Goal: Check status: Check status

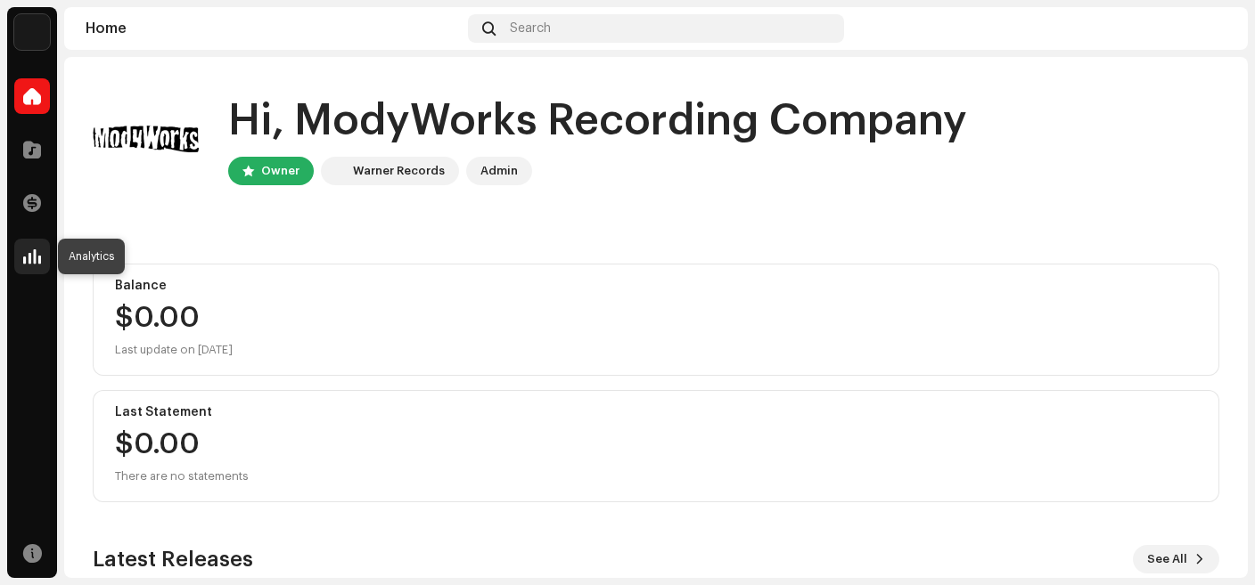
click at [30, 259] on span at bounding box center [32, 257] width 18 height 14
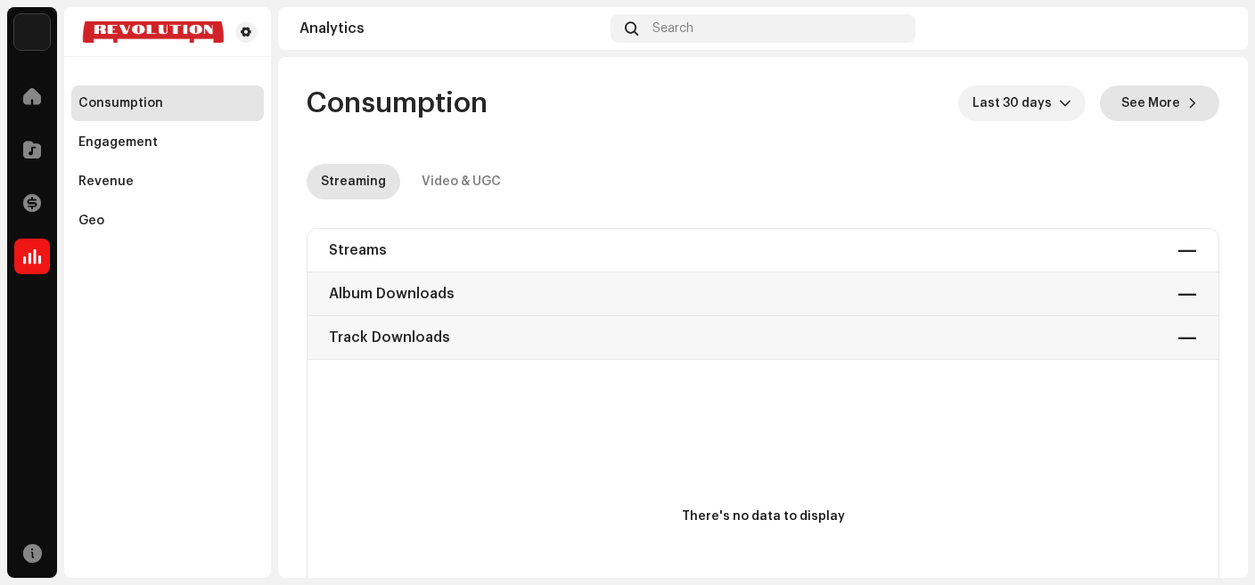
click at [1144, 109] on span "See More" at bounding box center [1150, 104] width 59 height 36
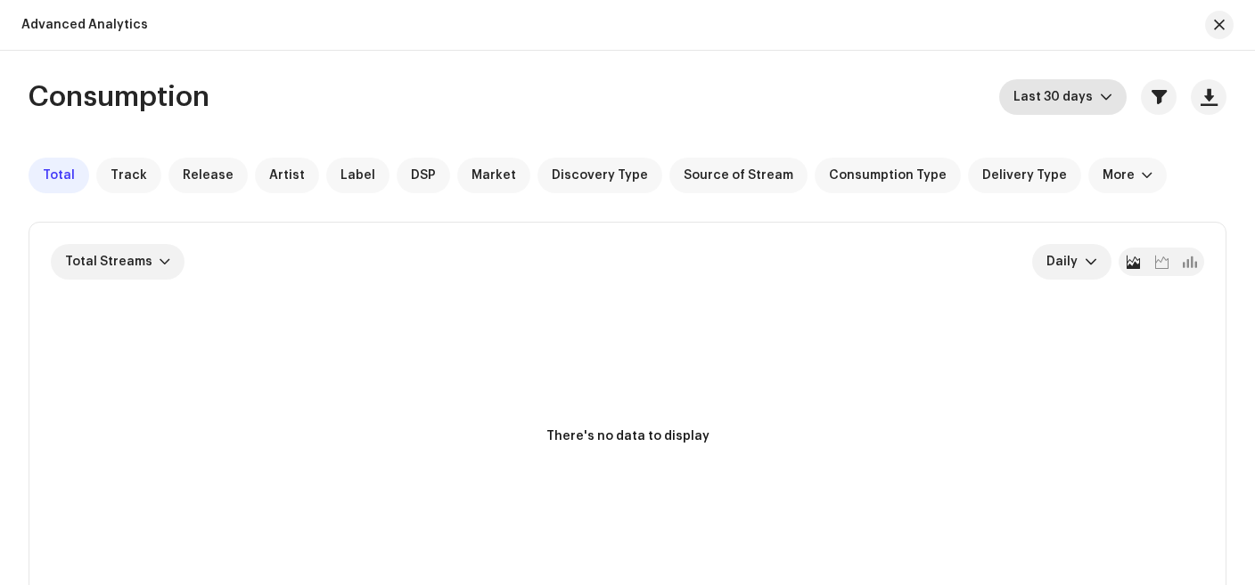
click at [1103, 105] on div "dropdown trigger" at bounding box center [1106, 97] width 12 height 36
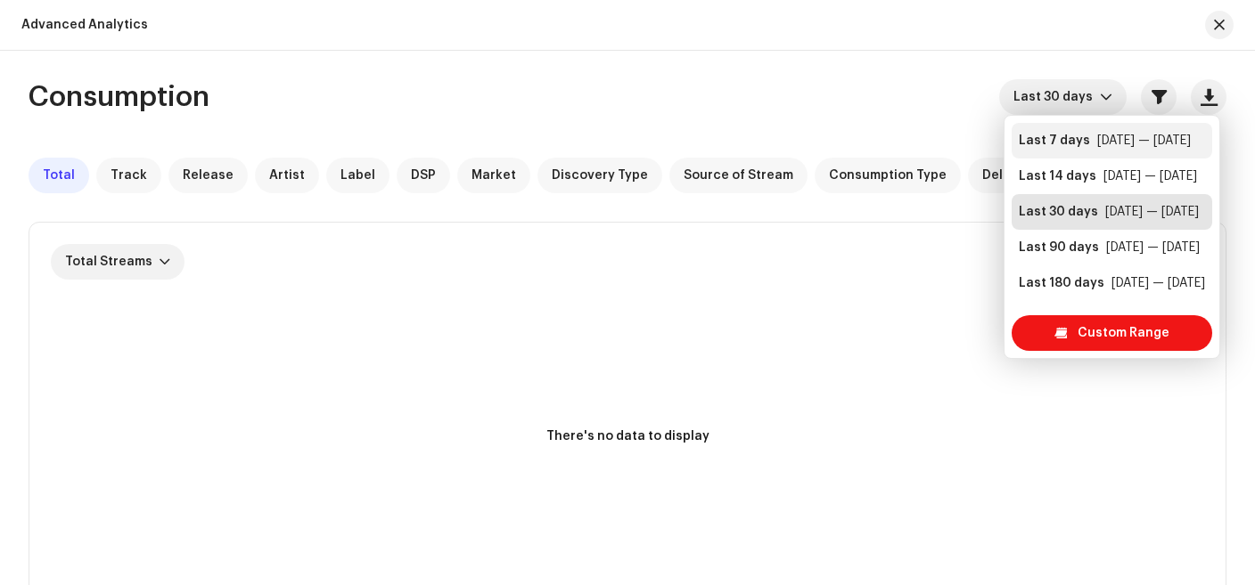
click at [1097, 140] on div "[DATE] — [DATE]" at bounding box center [1144, 141] width 94 height 18
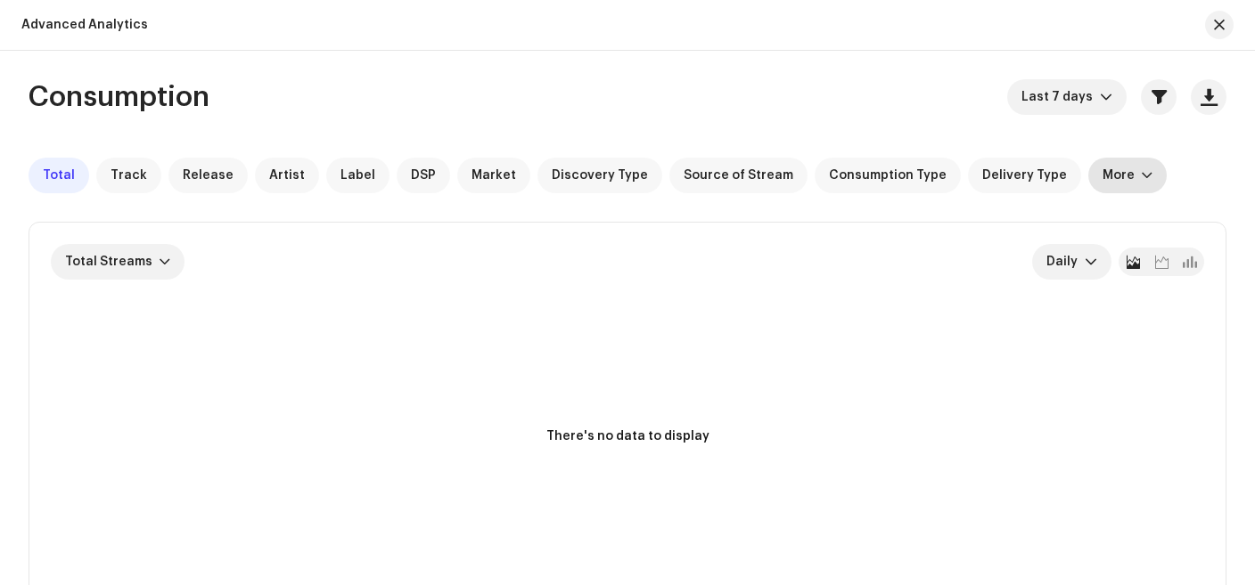
click at [1142, 179] on div at bounding box center [1147, 175] width 11 height 14
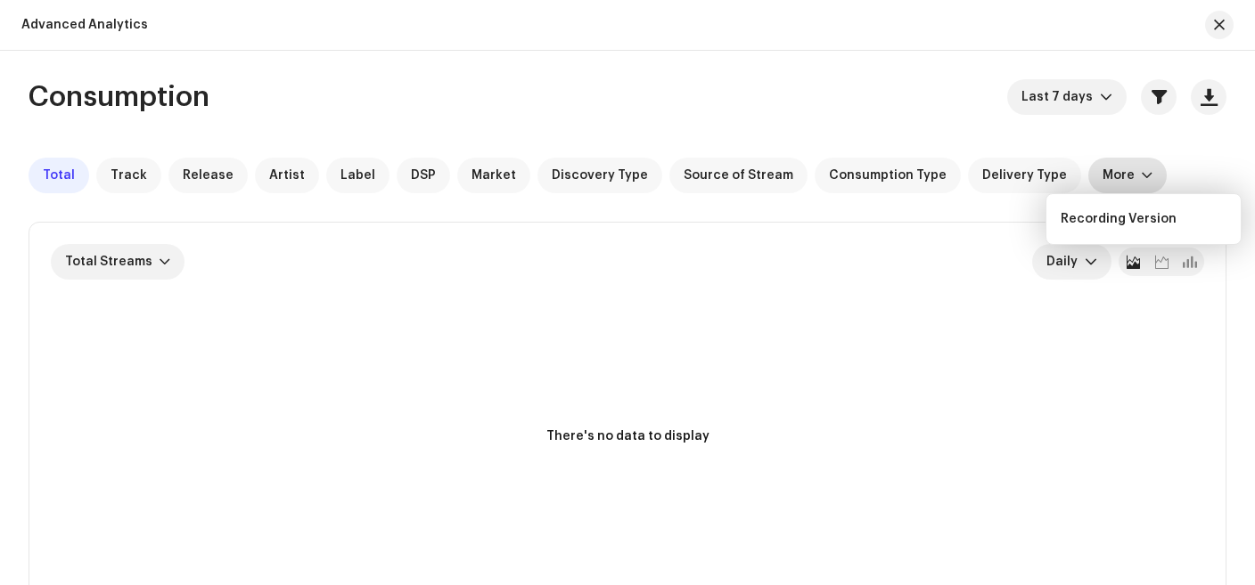
click at [869, 121] on div "Consumption Last 7 days Total Track Release Artist Label DSP Market Discovery T…" at bounding box center [627, 577] width 1255 height 996
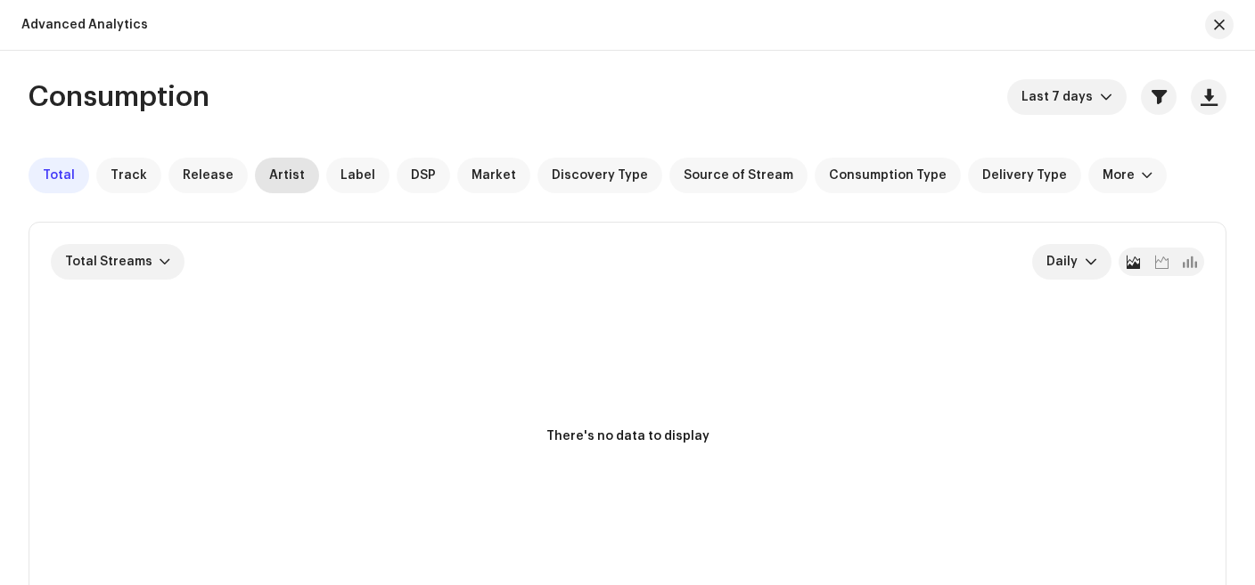
click at [272, 182] on span "Artist" at bounding box center [287, 175] width 36 height 14
click at [1218, 34] on button "button" at bounding box center [1219, 25] width 29 height 29
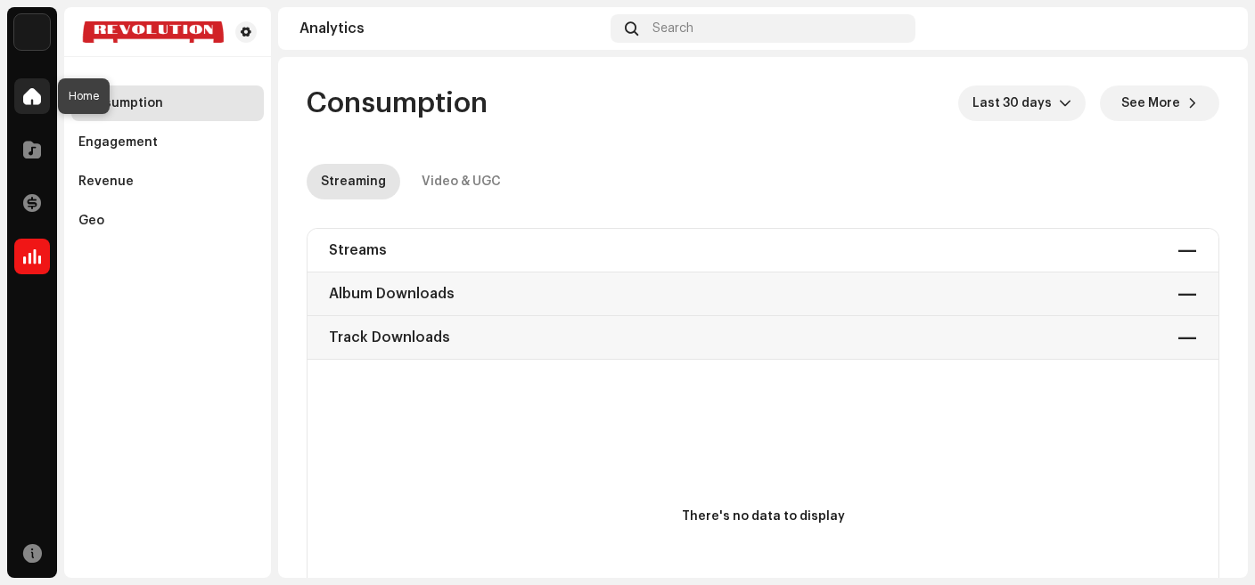
click at [38, 111] on div at bounding box center [32, 96] width 36 height 36
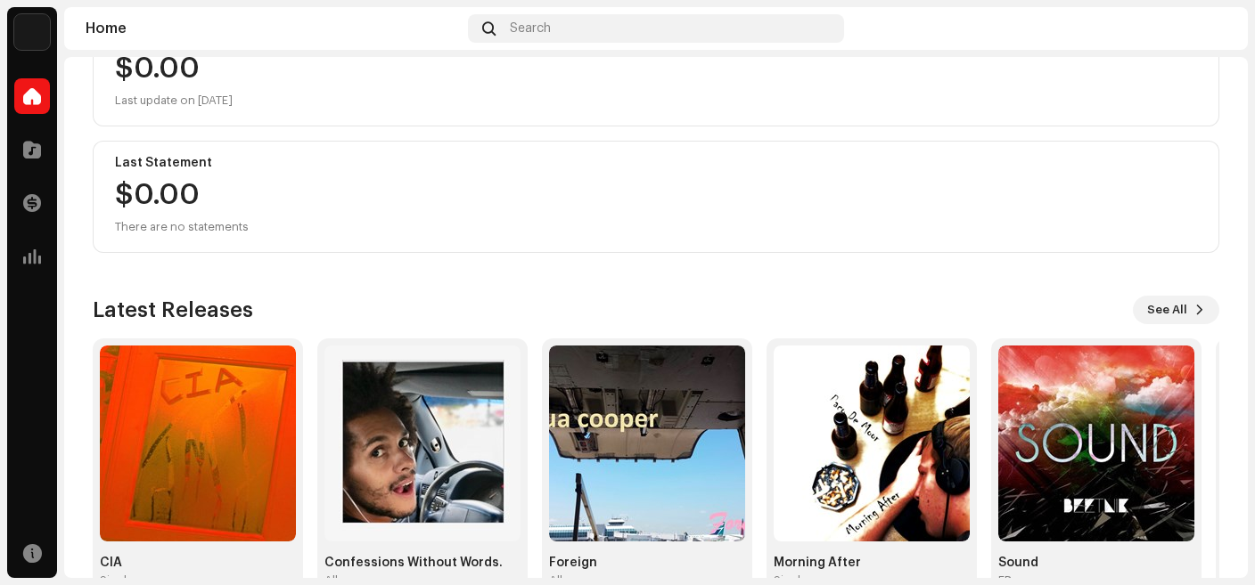
scroll to position [293, 0]
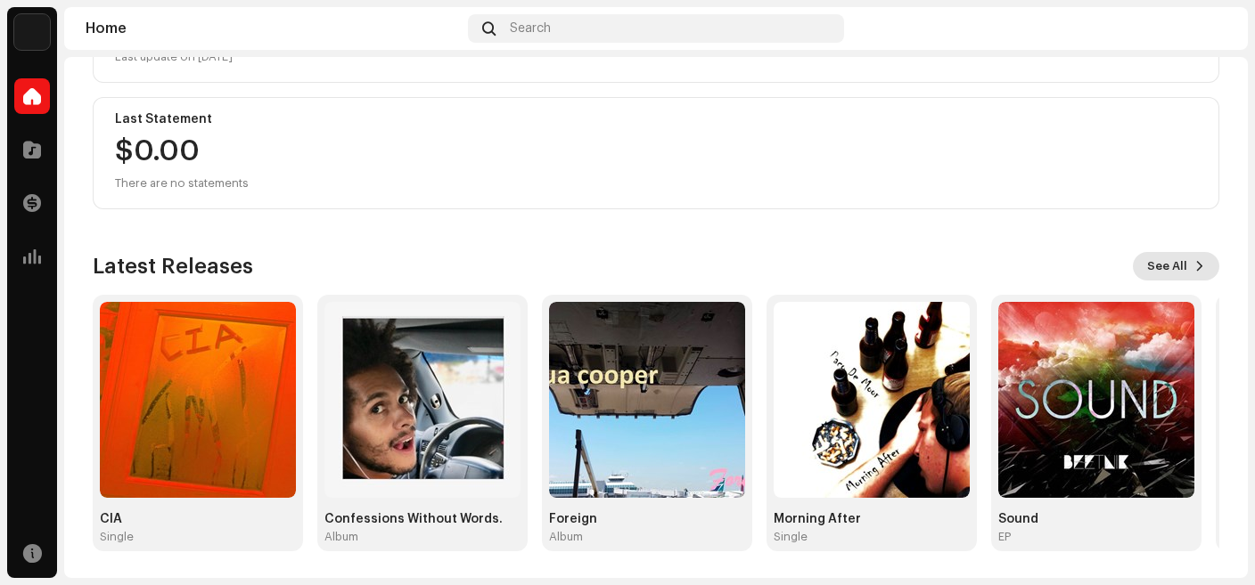
click at [1158, 258] on span "See All" at bounding box center [1167, 267] width 40 height 36
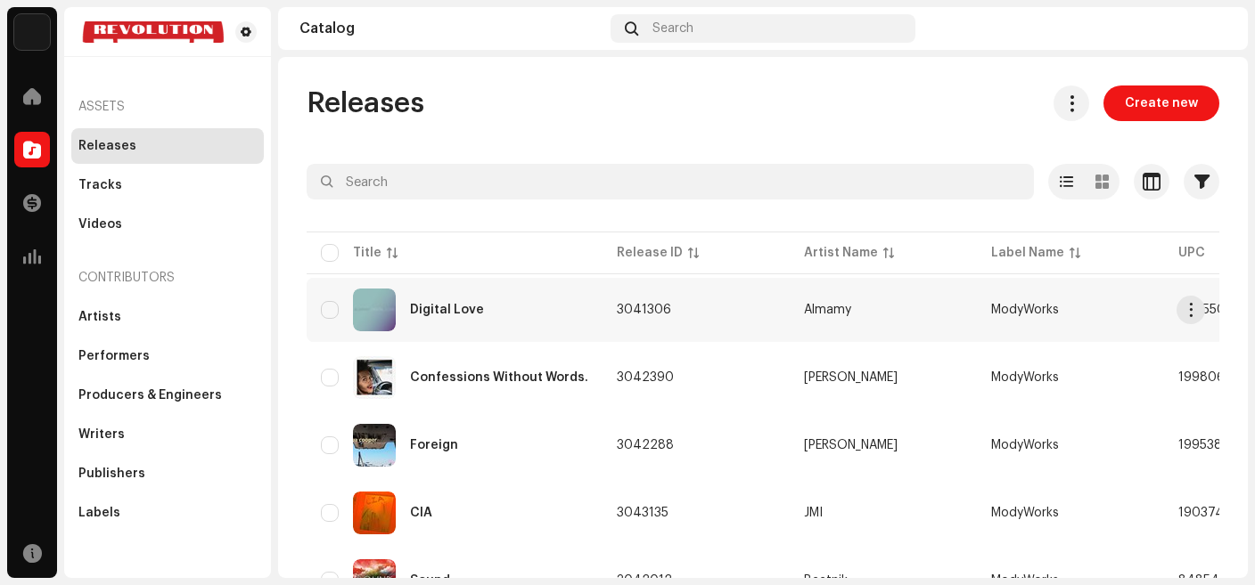
click at [473, 315] on div "Digital Love" at bounding box center [447, 310] width 74 height 12
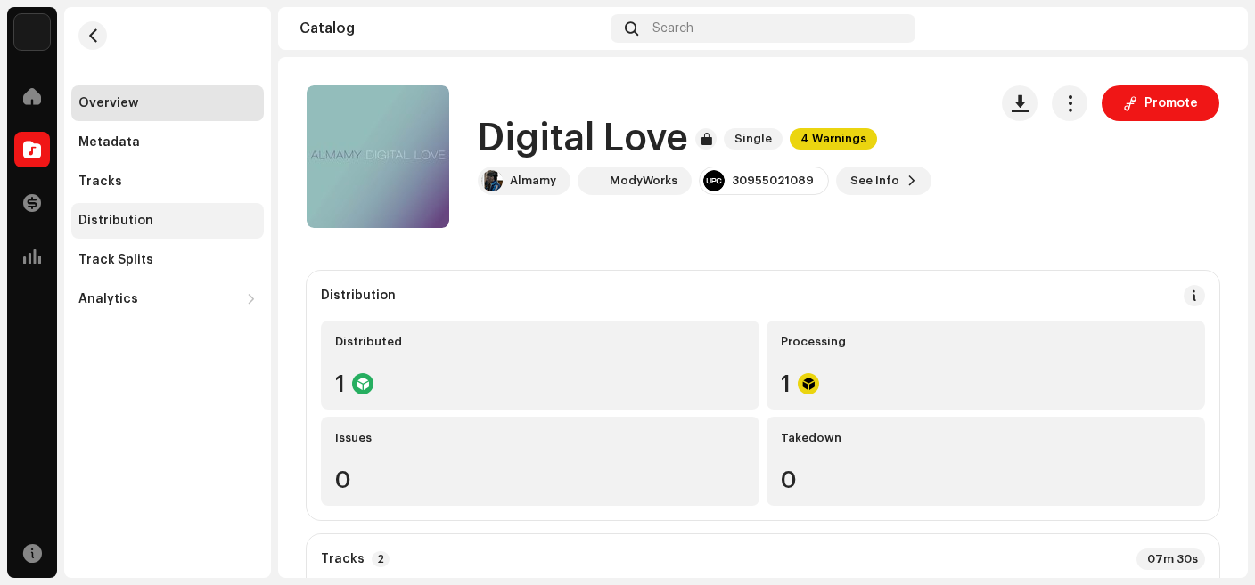
click at [134, 234] on div "Distribution" at bounding box center [167, 221] width 192 height 36
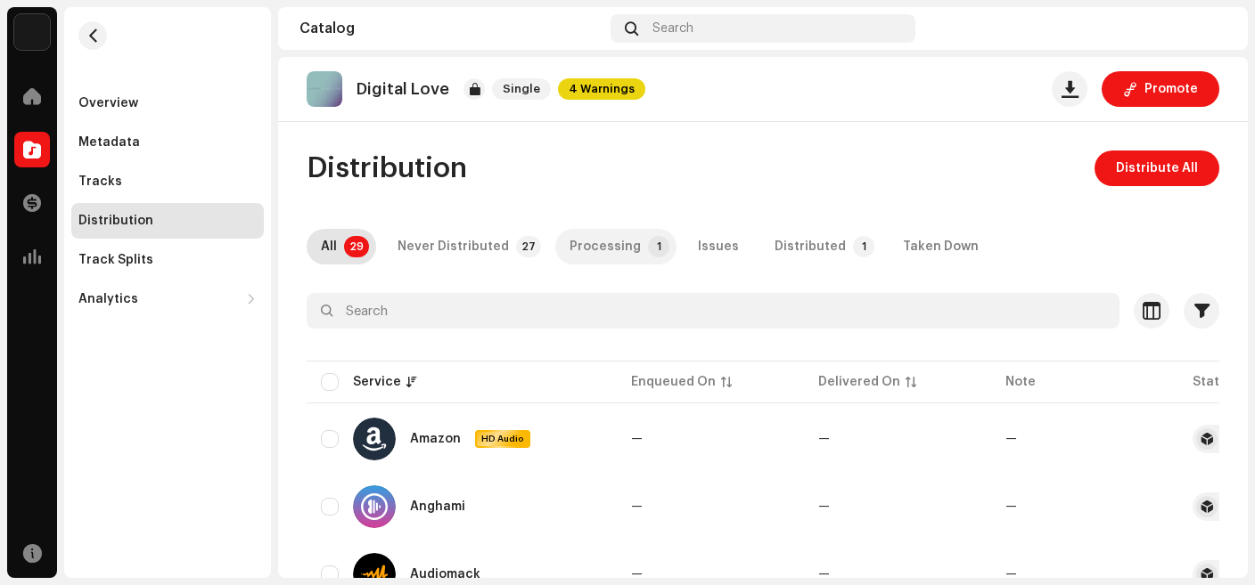
click at [594, 242] on div "Processing" at bounding box center [604, 247] width 71 height 36
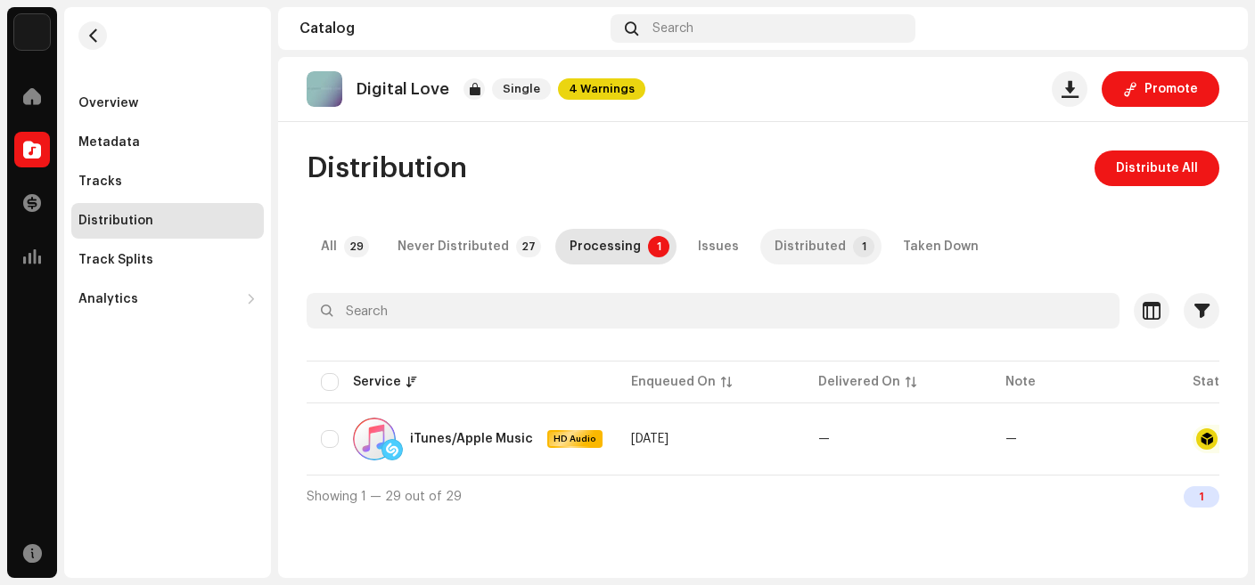
click at [792, 245] on div "Distributed" at bounding box center [809, 247] width 71 height 36
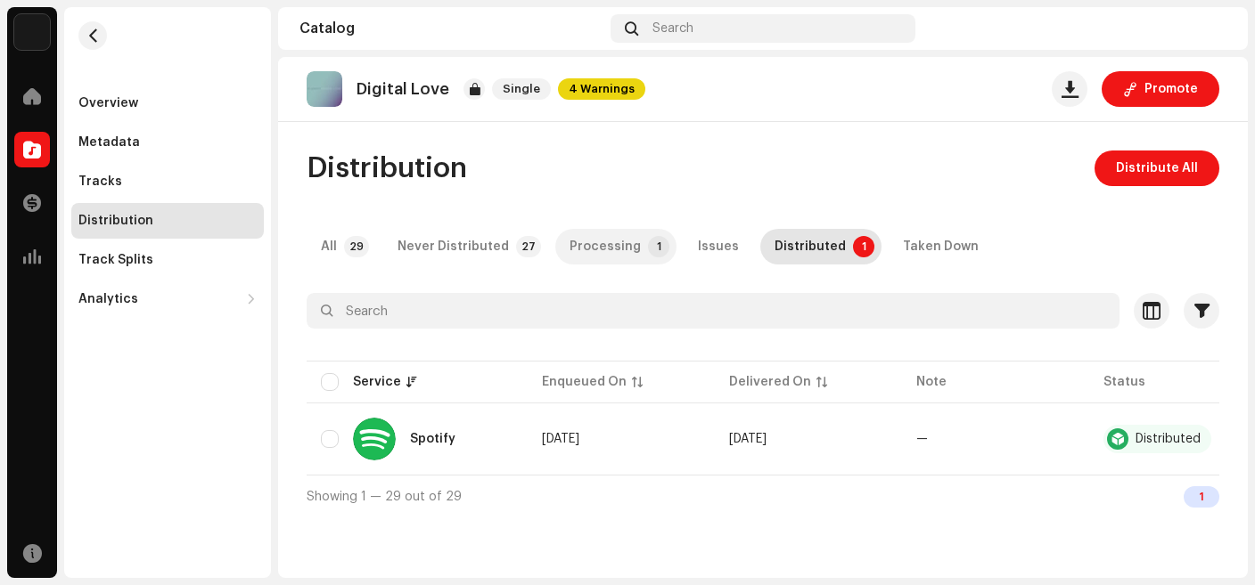
click at [610, 241] on div "Processing" at bounding box center [604, 247] width 71 height 36
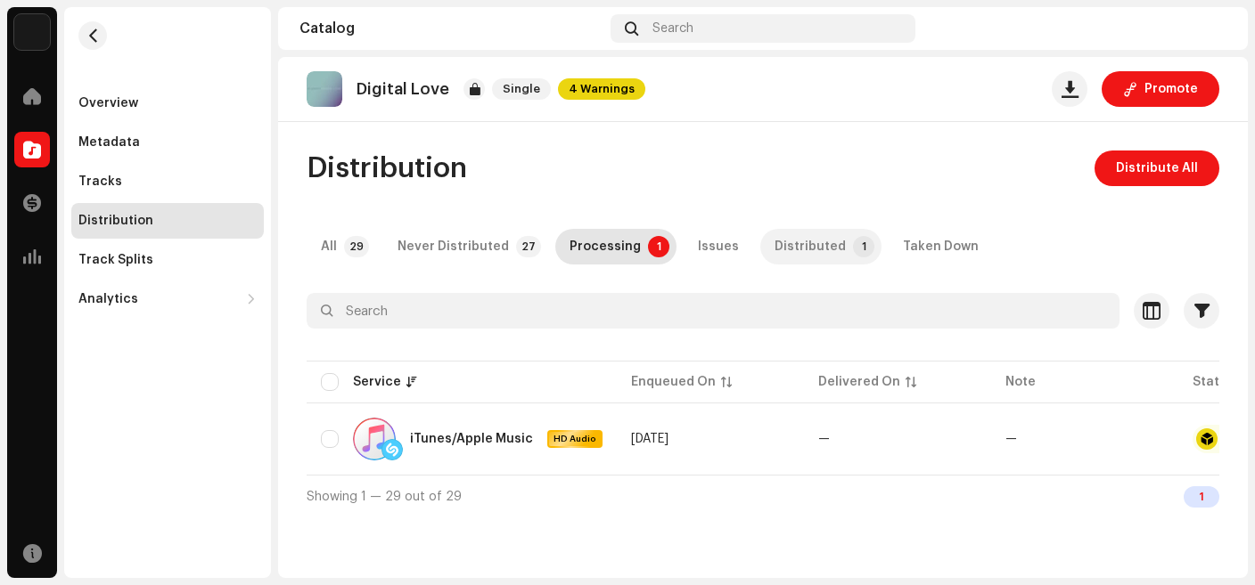
click at [787, 239] on div "Distributed" at bounding box center [809, 247] width 71 height 36
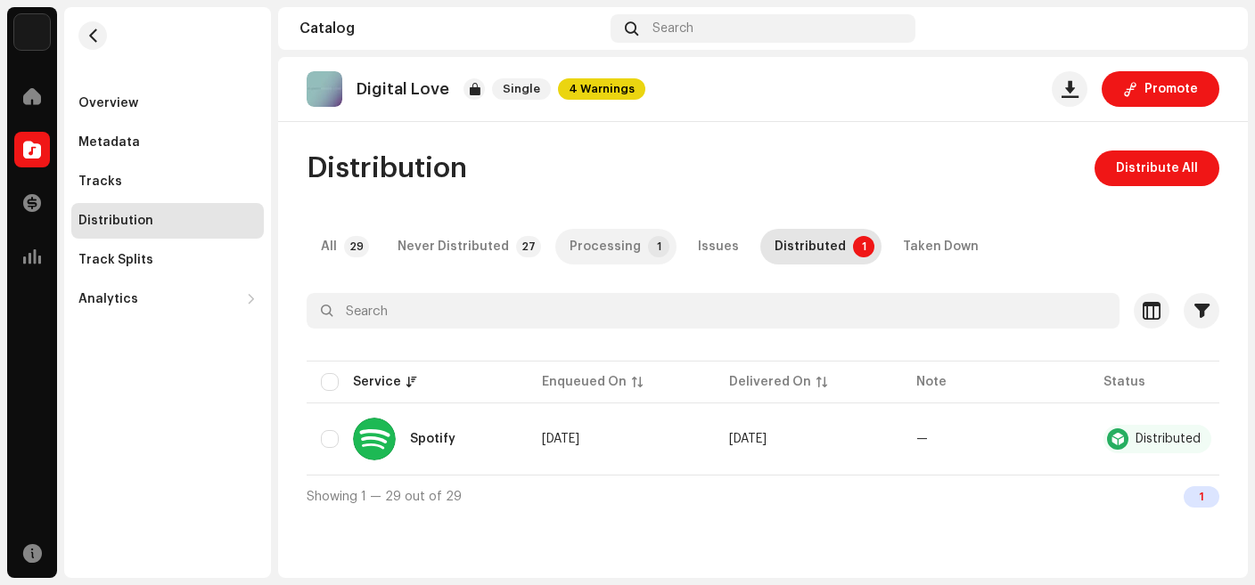
click at [617, 250] on div "Processing" at bounding box center [604, 247] width 71 height 36
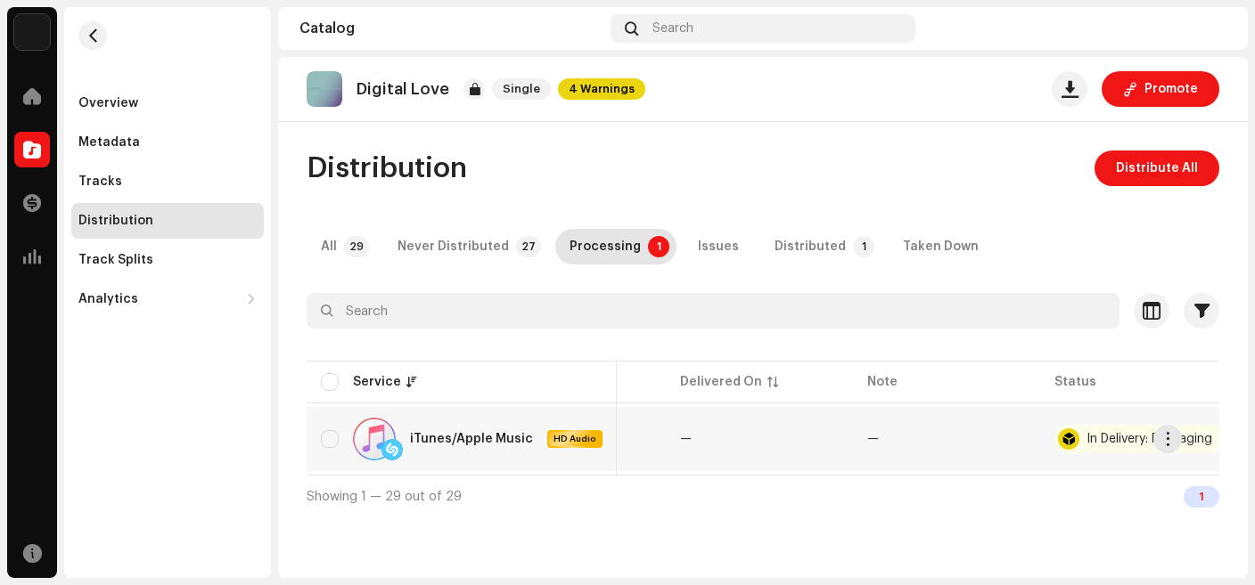
scroll to position [0, 149]
